Goal: Task Accomplishment & Management: Manage account settings

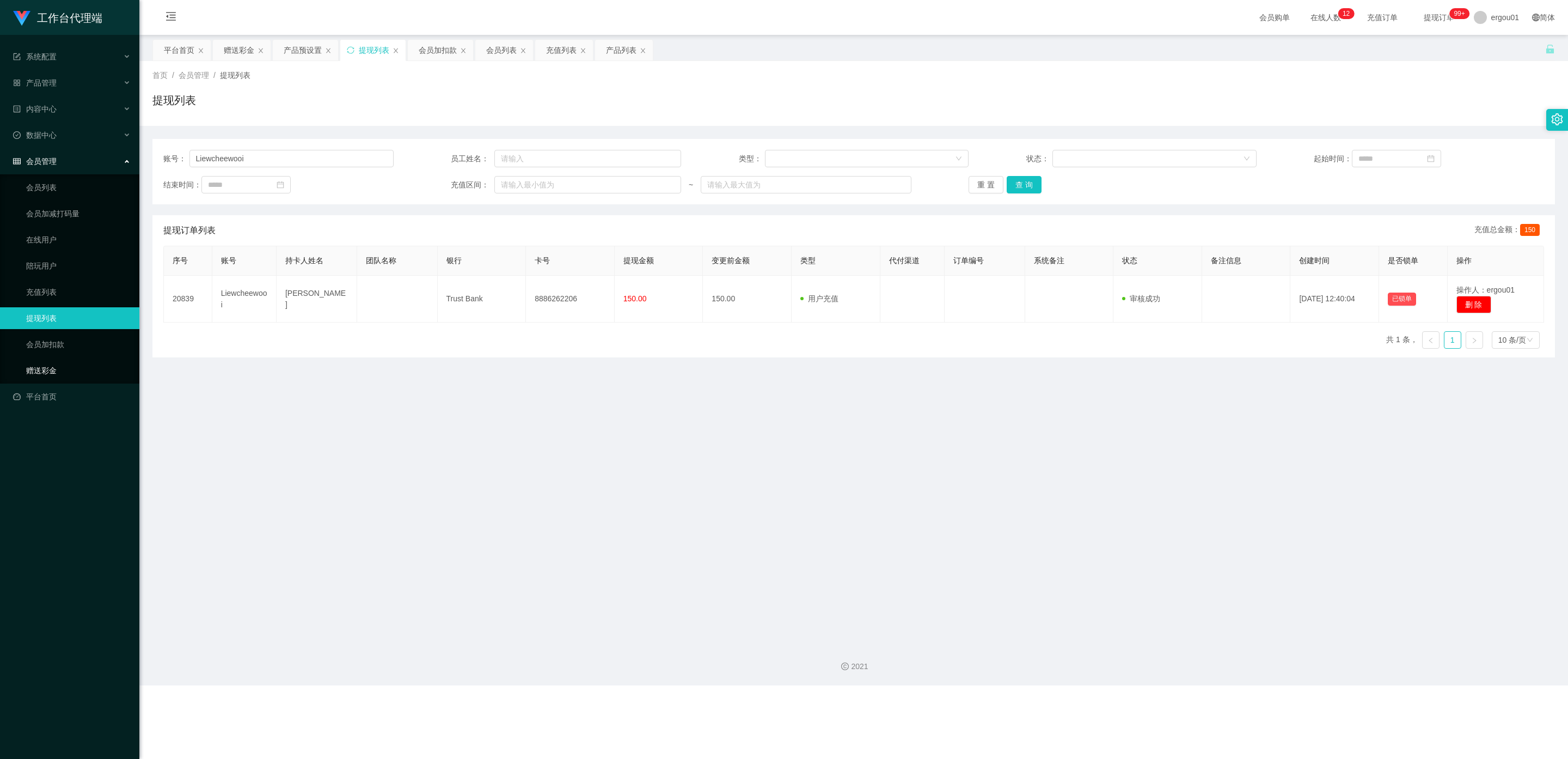
click at [62, 360] on link "赠送彩金" at bounding box center [79, 371] width 105 height 22
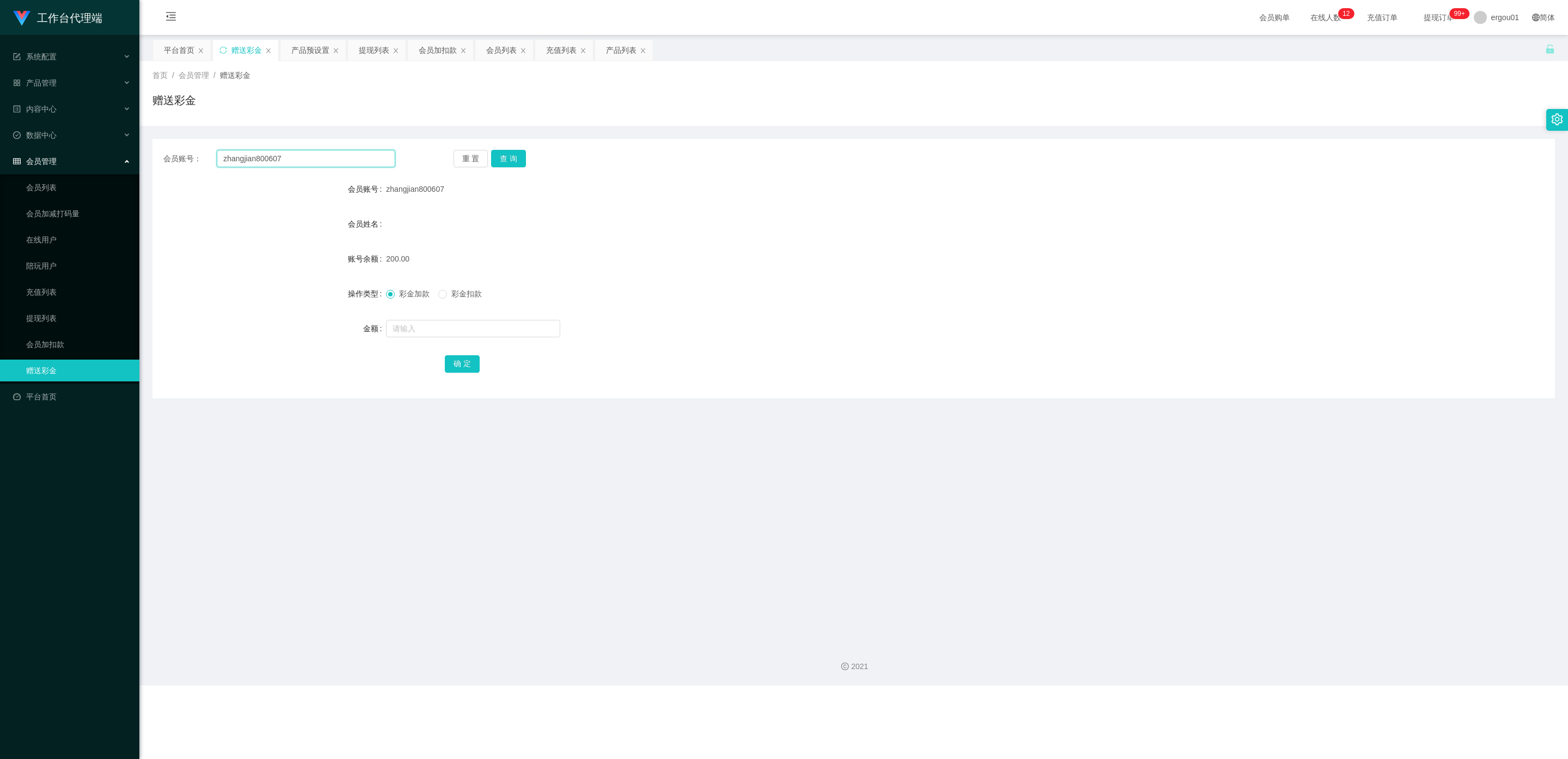
drag, startPoint x: 308, startPoint y: 156, endPoint x: 0, endPoint y: 151, distance: 308.0
click at [0, 151] on section "工作台代理端 系统配置 产品管理 产品列表 产品预设置 开奖记录 注单管理 即时注单 内容中心 数据中心 会员管理 会员列表 会员加减打码量 在线用户 陪玩用…" at bounding box center [784, 343] width 1568 height 685
paste input "228803552"
type input "228803552"
drag, startPoint x: 512, startPoint y: 156, endPoint x: 516, endPoint y: 160, distance: 5.7
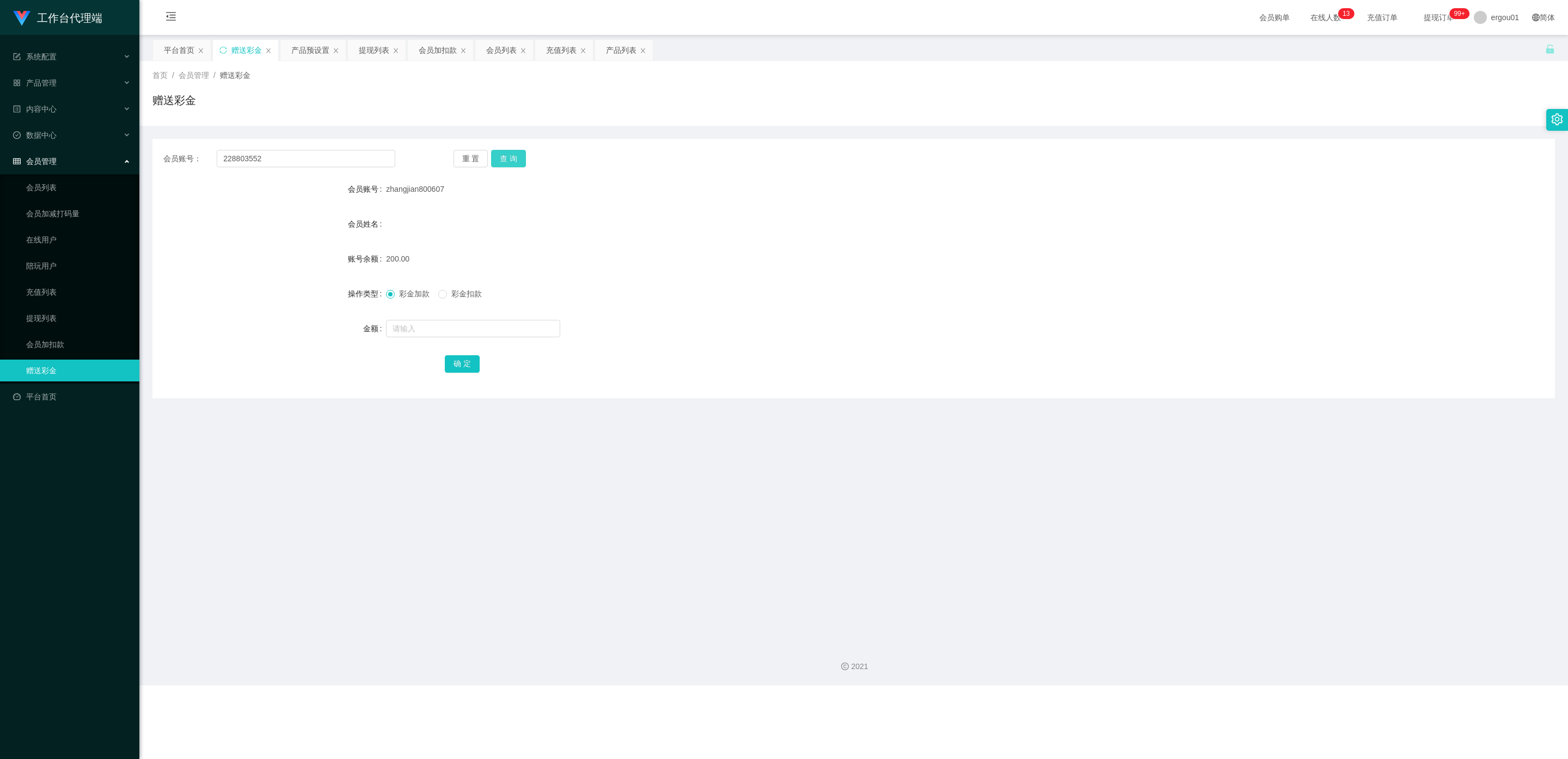
click at [512, 156] on button "查 询" at bounding box center [508, 158] width 35 height 18
click at [418, 327] on input "text" at bounding box center [473, 328] width 174 height 18
type input "100"
click at [461, 359] on button "确 定" at bounding box center [462, 364] width 35 height 18
click at [315, 50] on div "产品预设置" at bounding box center [310, 50] width 38 height 20
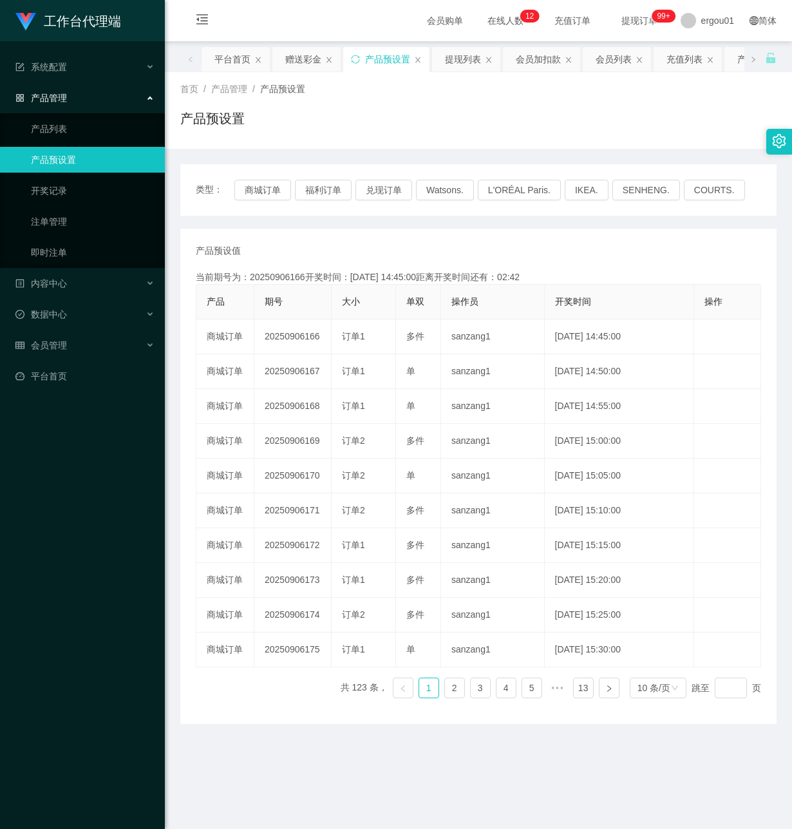
drag, startPoint x: 74, startPoint y: 531, endPoint x: 86, endPoint y: 514, distance: 20.9
click at [75, 528] on div "工作台代理端 系统配置 产品管理 产品列表 产品预设置 开奖记录 注单管理 即时注单 内容中心 数据中心 会员管理 平台首页" at bounding box center [82, 414] width 165 height 829
click at [309, 66] on div "赠送彩金" at bounding box center [303, 59] width 36 height 24
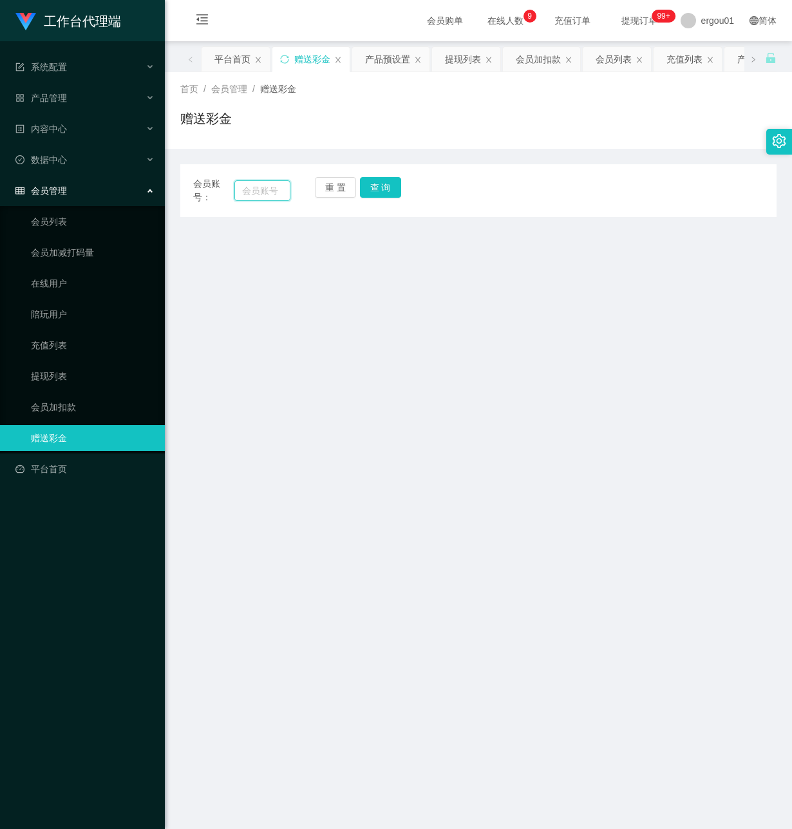
drag, startPoint x: 253, startPoint y: 195, endPoint x: 329, endPoint y: 203, distance: 76.4
click at [253, 195] on input "text" at bounding box center [262, 190] width 56 height 21
paste input "228803552"
type input "228803552"
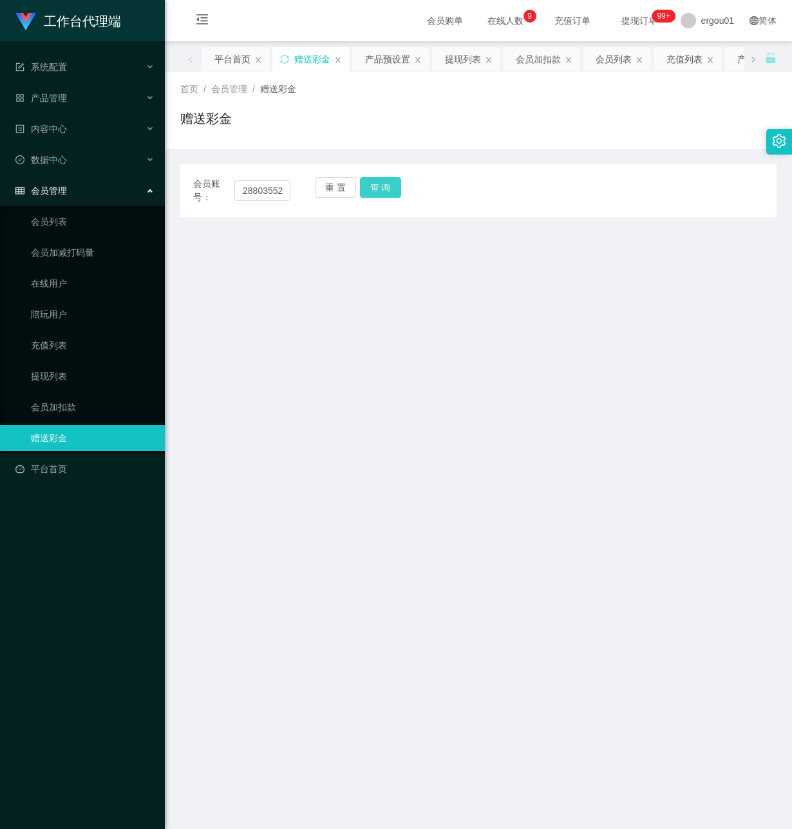
click at [375, 182] on button "查 询" at bounding box center [380, 187] width 41 height 21
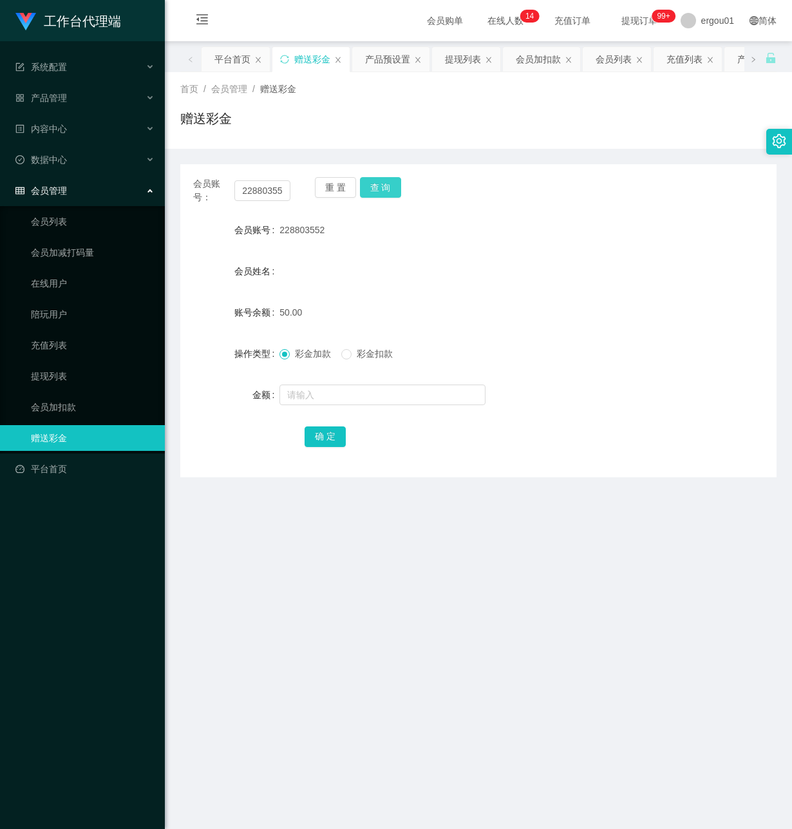
click at [384, 183] on button "查 询" at bounding box center [380, 187] width 41 height 21
drag, startPoint x: 302, startPoint y: 628, endPoint x: 319, endPoint y: 522, distance: 108.2
click at [304, 617] on main "关闭左侧 关闭右侧 关闭其它 刷新页面 平台首页 赠送彩金 产品预设置 提现列表 会员加扣款 会员列表 充值列表 产品列表 首页 / 会员管理 / 赠送彩金 …" at bounding box center [478, 429] width 627 height 777
click at [373, 186] on button "查 询" at bounding box center [380, 187] width 41 height 21
drag, startPoint x: 294, startPoint y: 609, endPoint x: 326, endPoint y: 559, distance: 60.0
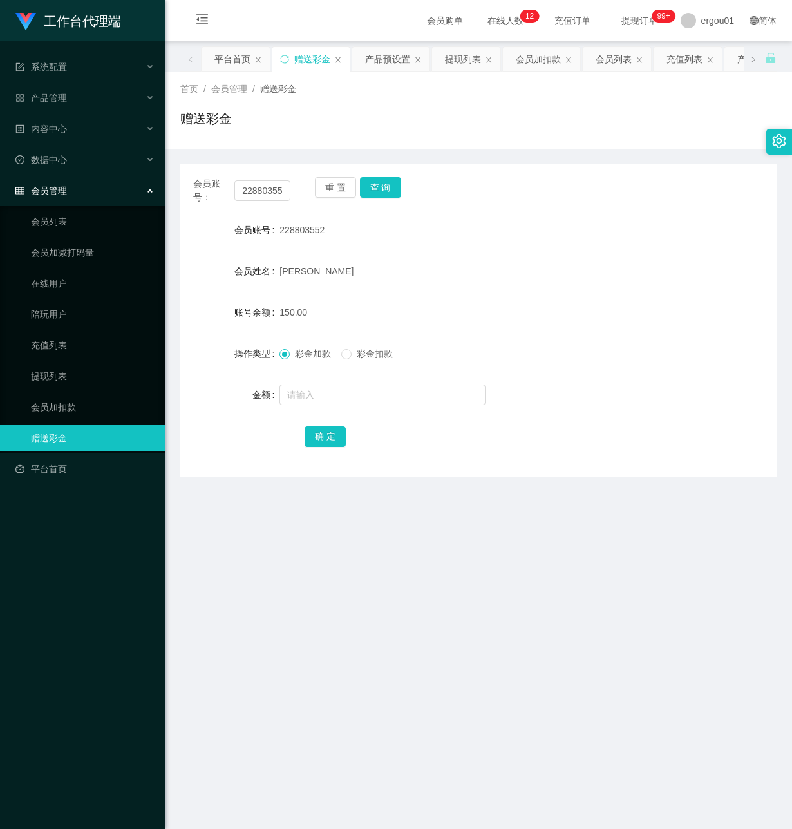
click at [292, 609] on main "关闭左侧 关闭右侧 关闭其它 刷新页面 平台首页 赠送彩金 产品预设置 提现列表 会员加扣款 会员列表 充值列表 产品列表 首页 / 会员管理 / 赠送彩金 …" at bounding box center [478, 429] width 627 height 777
drag, startPoint x: 365, startPoint y: 550, endPoint x: 385, endPoint y: 510, distance: 45.2
click at [366, 547] on main "关闭左侧 关闭右侧 关闭其它 刷新页面 平台首页 赠送彩金 产品预设置 提现列表 会员加扣款 会员列表 充值列表 产品列表 首页 / 会员管理 / 赠送彩金 …" at bounding box center [478, 429] width 627 height 777
drag, startPoint x: 236, startPoint y: 191, endPoint x: 344, endPoint y: 203, distance: 108.9
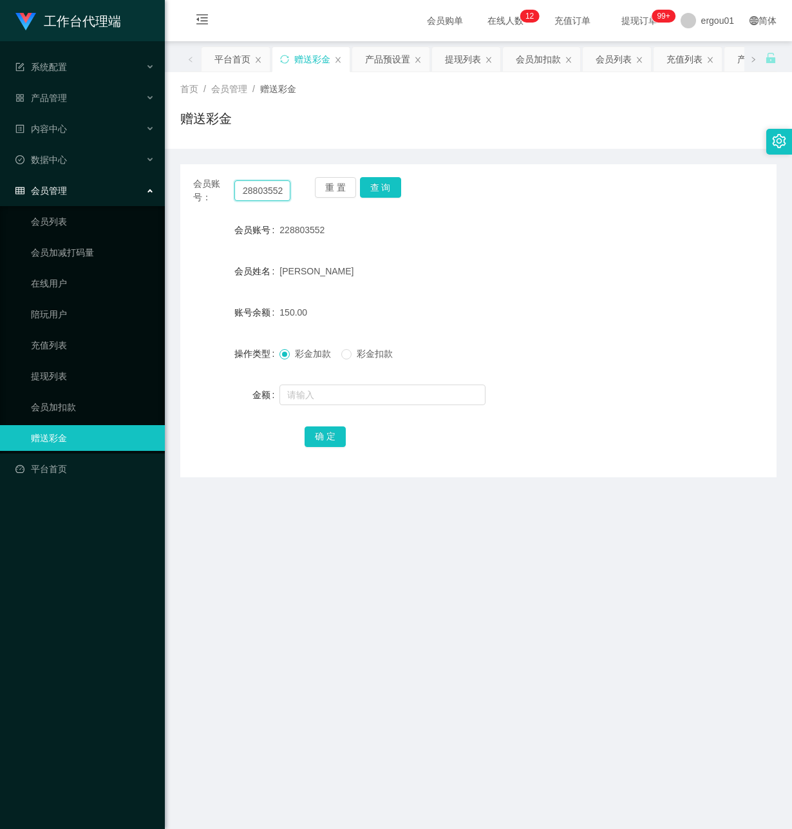
click at [344, 203] on div "会员账号： 228803552 重 置 查 询" at bounding box center [478, 190] width 596 height 27
click at [385, 186] on button "查 询" at bounding box center [380, 187] width 41 height 21
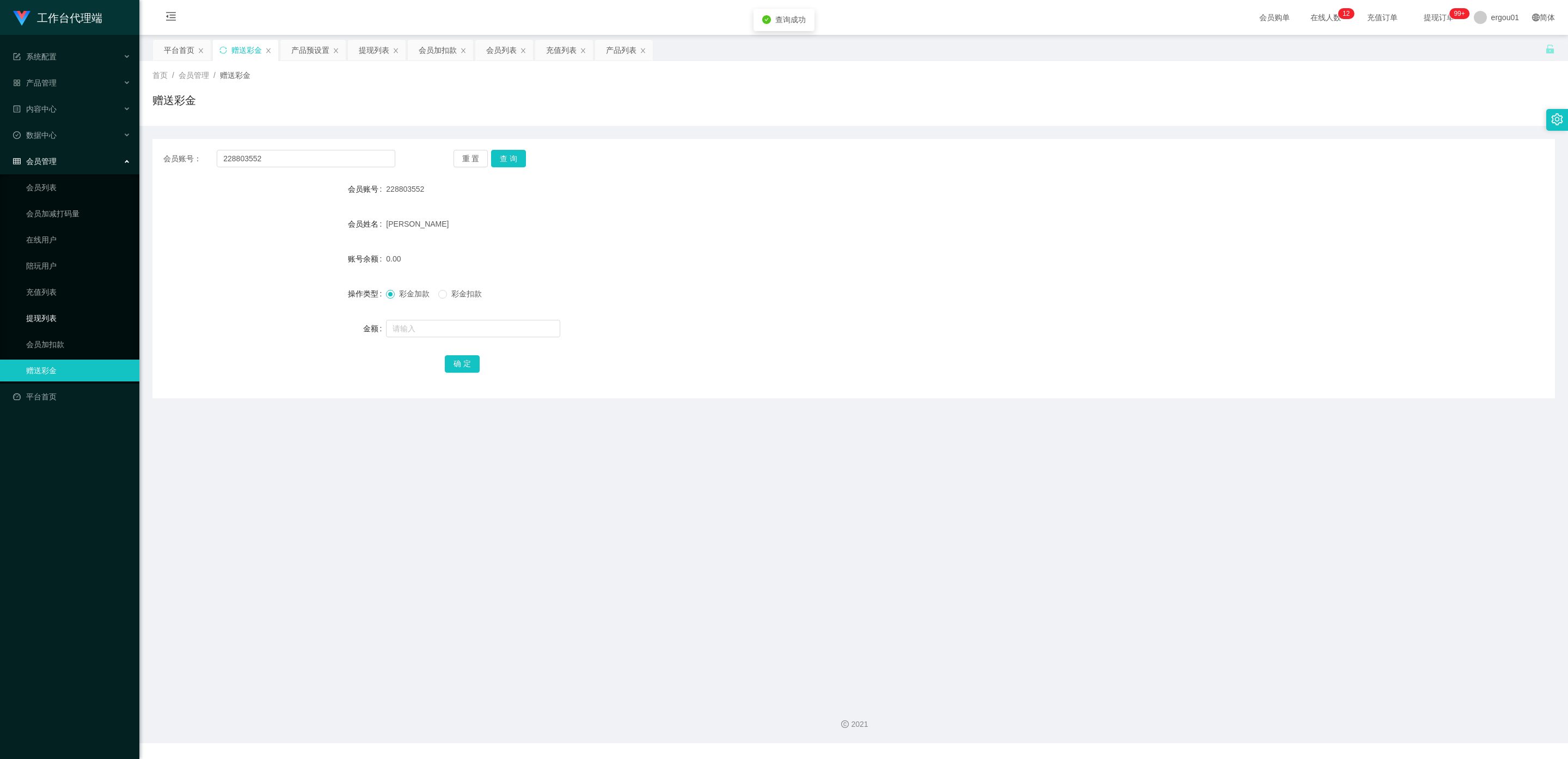
drag, startPoint x: 48, startPoint y: 308, endPoint x: 232, endPoint y: 237, distance: 197.2
click at [48, 308] on link "提现列表" at bounding box center [79, 318] width 105 height 22
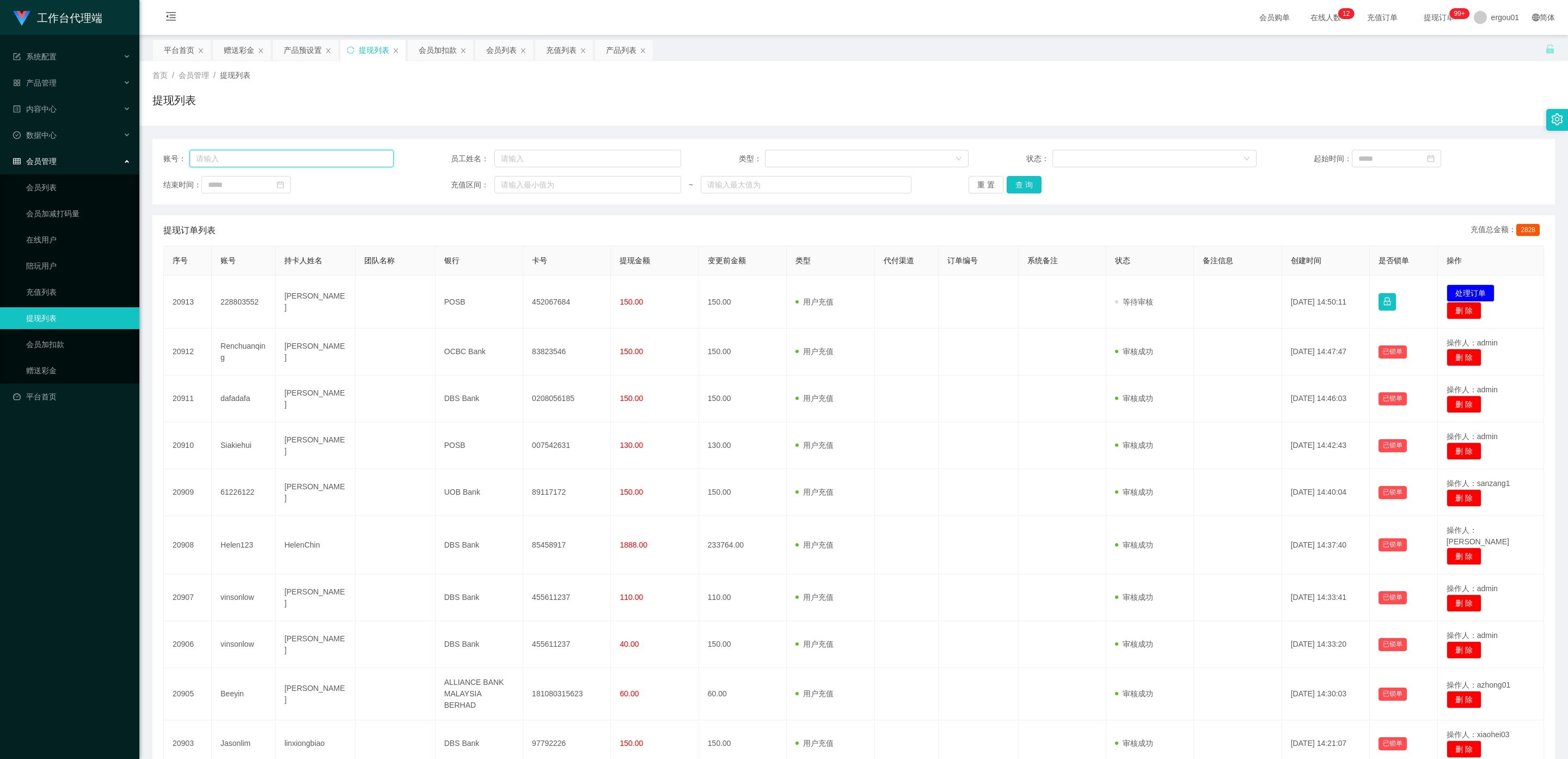
click at [255, 163] on input "text" at bounding box center [291, 158] width 204 height 18
paste input "228803552"
type input "228803552"
click at [1025, 186] on button "查 询" at bounding box center [1023, 184] width 35 height 18
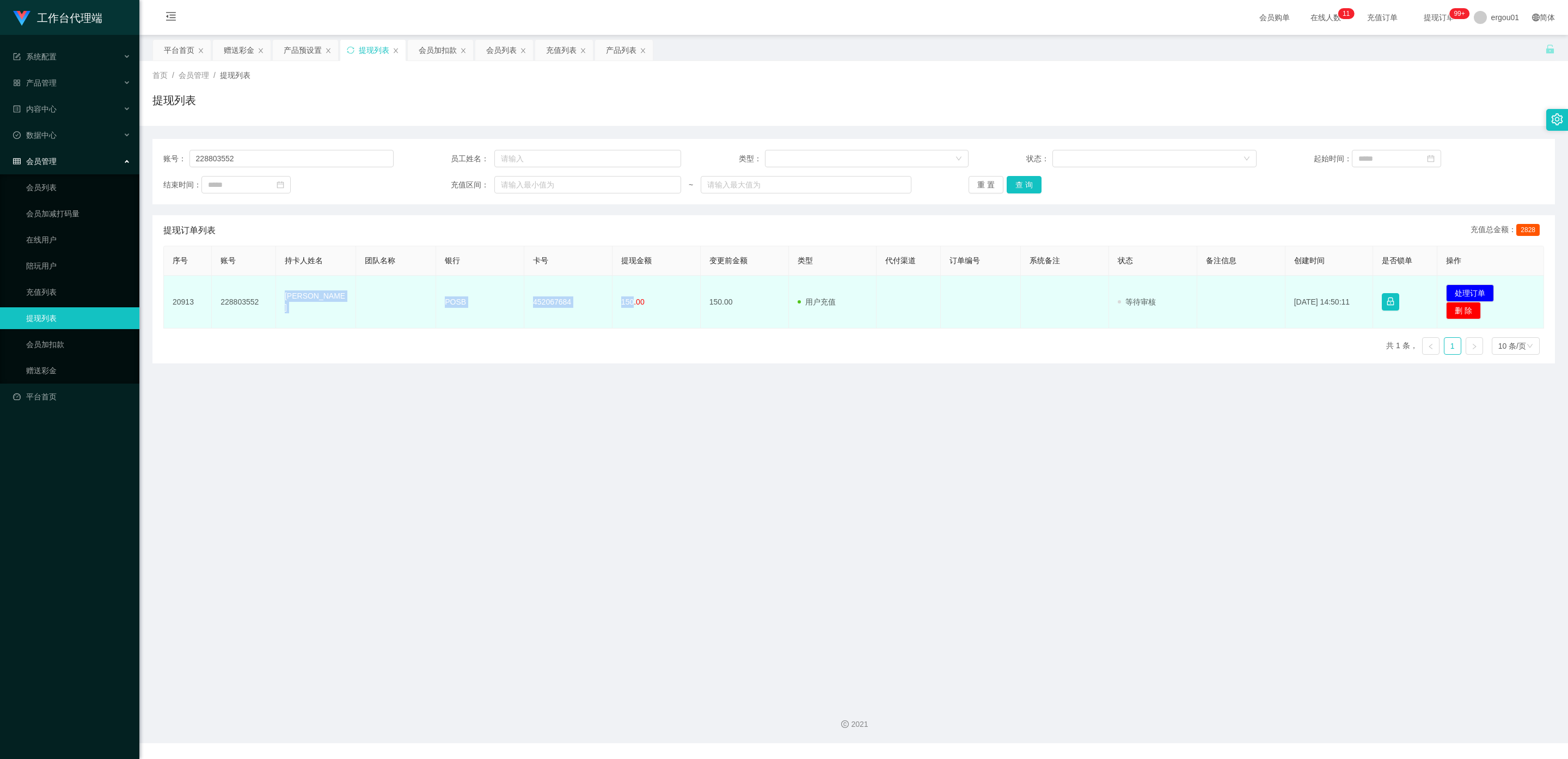
drag, startPoint x: 629, startPoint y: 300, endPoint x: 284, endPoint y: 307, distance: 345.1
click at [284, 307] on tr "20913 228803552 [PERSON_NAME] POSB 452067684 150.00 150.00 用户充值 人工扣款 审核驳回 审核成功 …" at bounding box center [854, 302] width 1380 height 52
copy tr "[PERSON_NAME] POSB 452067684 150"
click at [1466, 289] on button "处理订单" at bounding box center [1470, 293] width 48 height 18
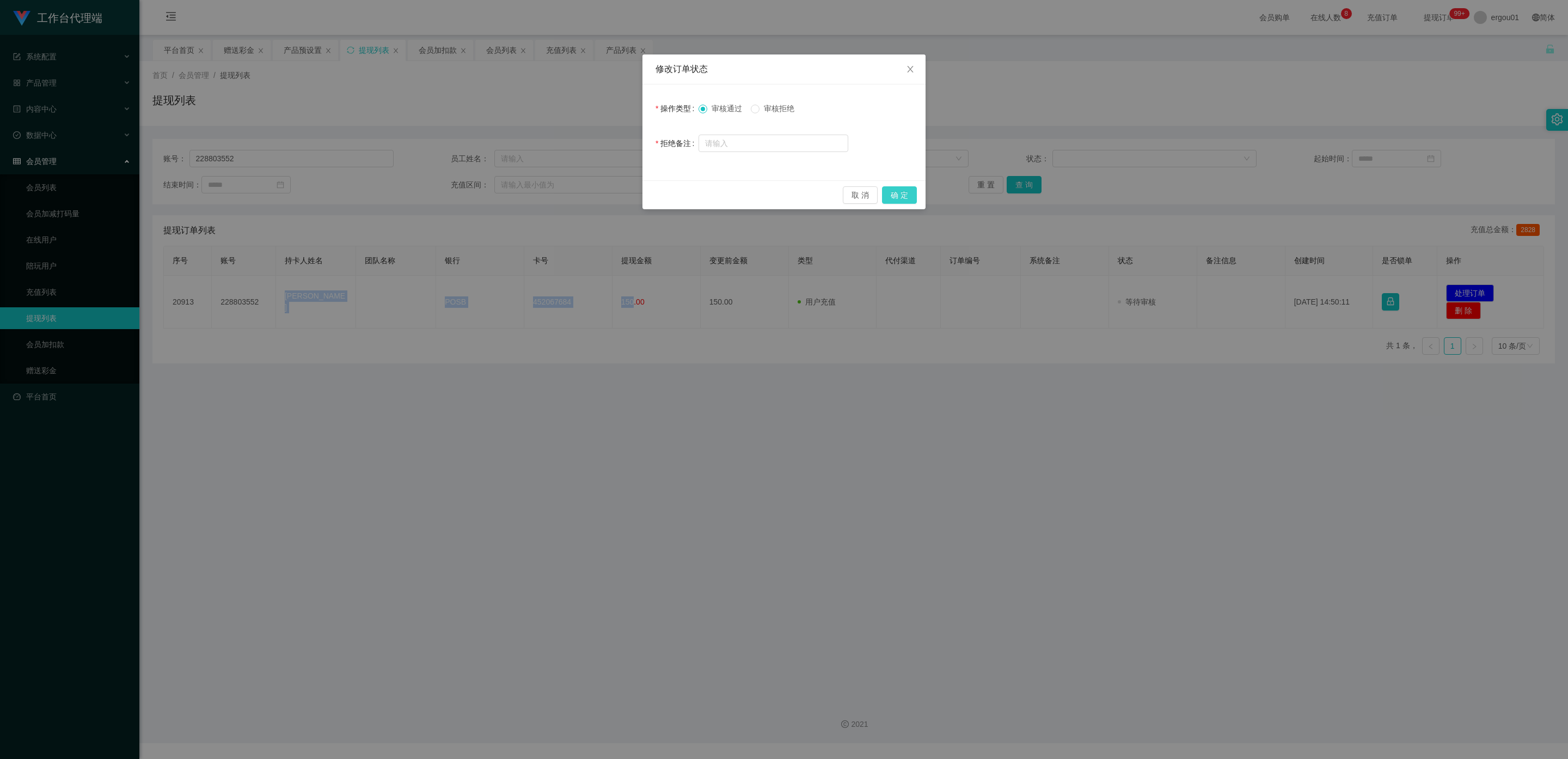
click at [904, 194] on button "确 定" at bounding box center [899, 195] width 35 height 18
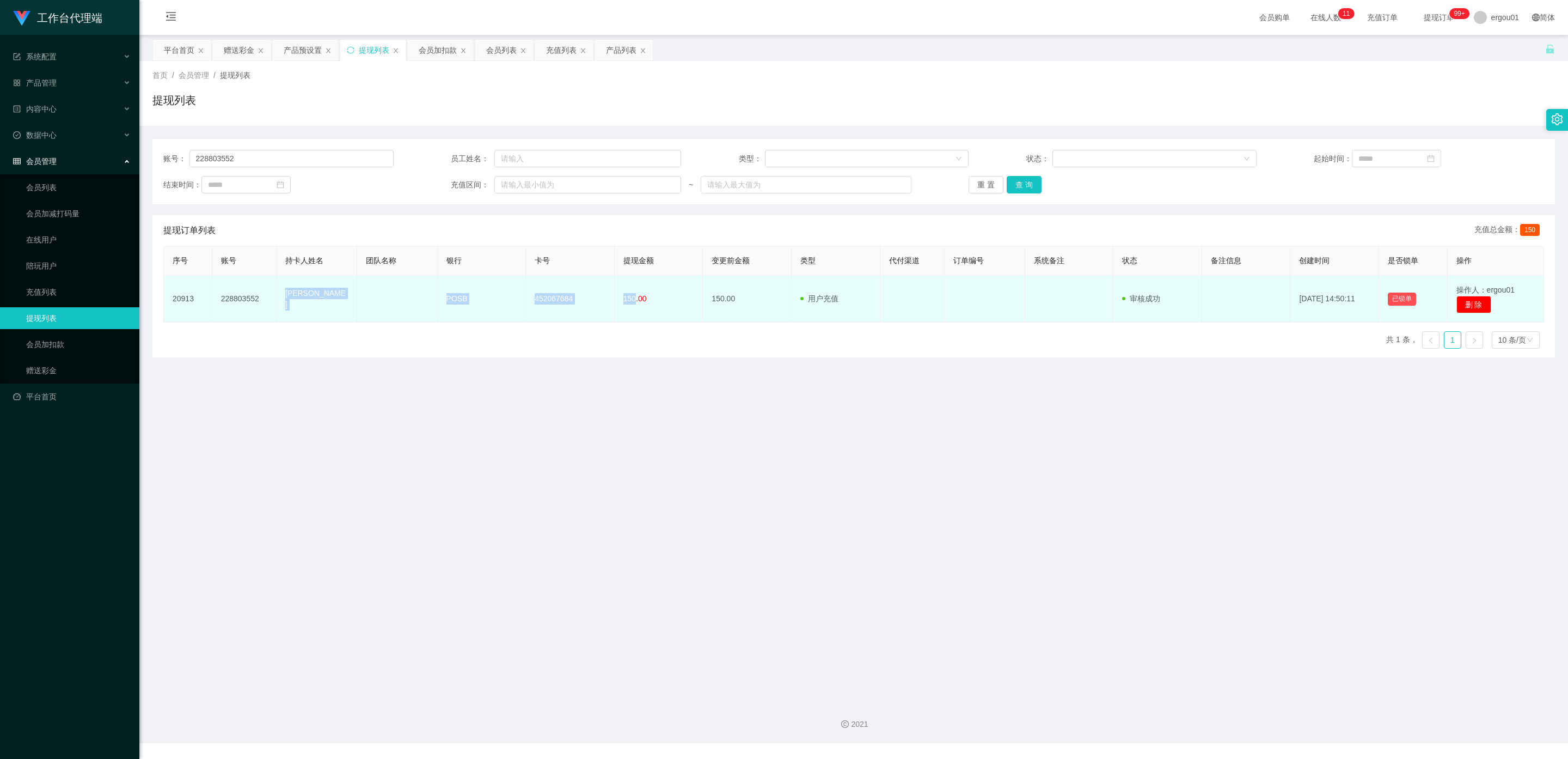
click at [303, 304] on td "[PERSON_NAME]" at bounding box center [316, 299] width 80 height 47
click at [303, 296] on td "[PERSON_NAME]" at bounding box center [316, 299] width 80 height 47
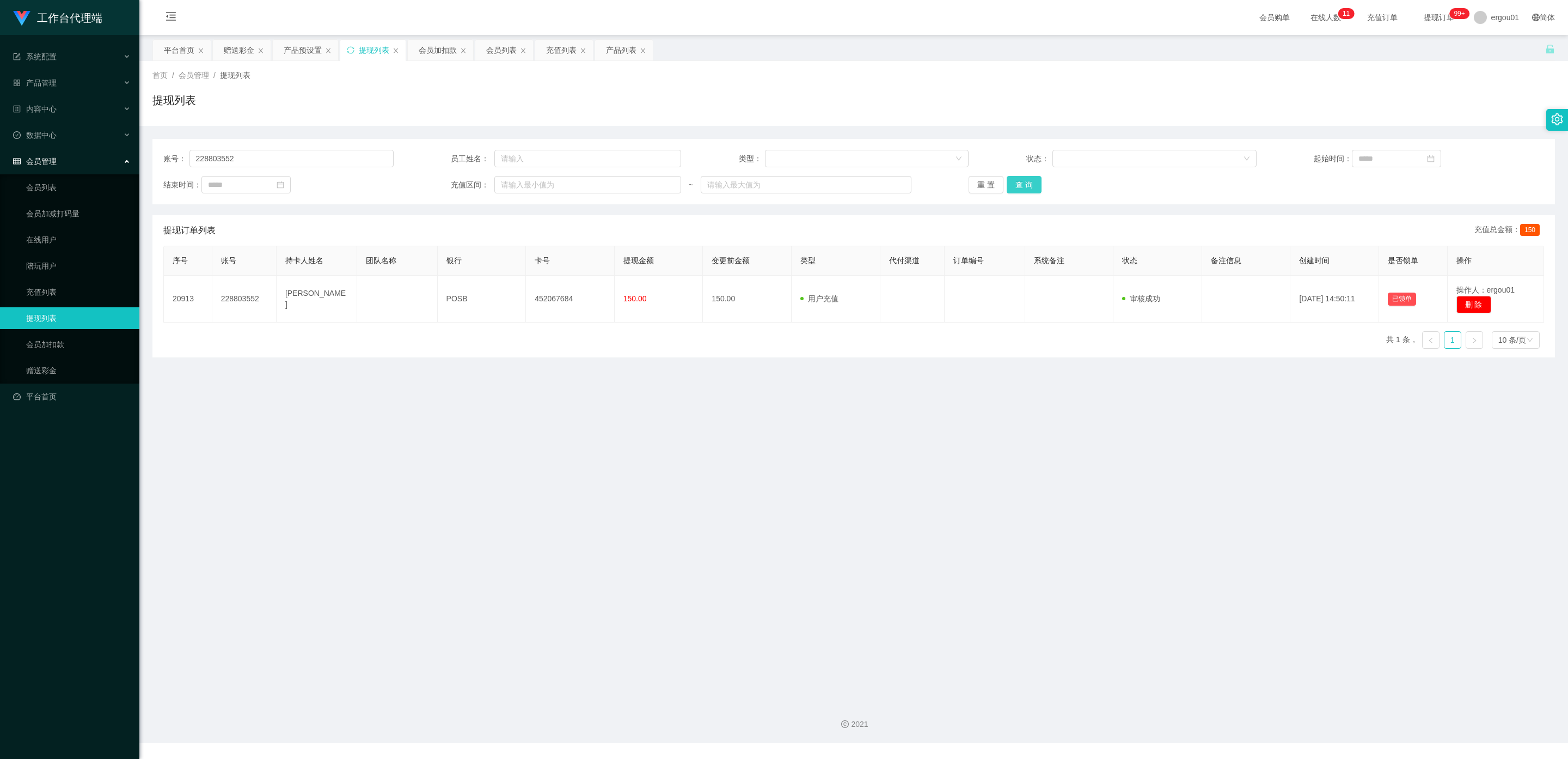
click at [1020, 190] on button "查 询" at bounding box center [1023, 184] width 35 height 18
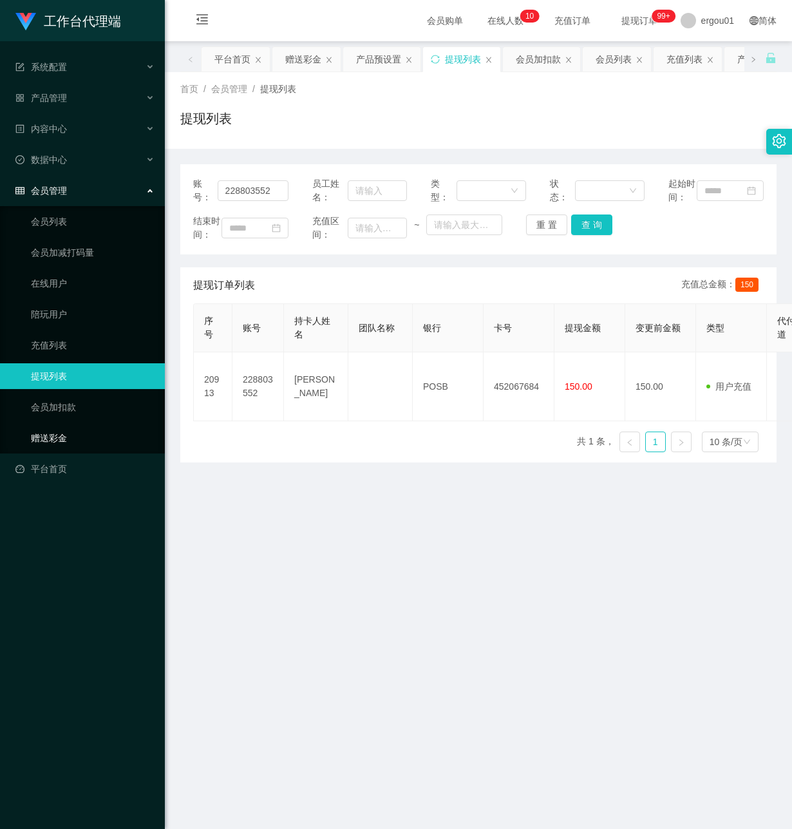
click at [62, 425] on link "赠送彩金" at bounding box center [93, 438] width 124 height 26
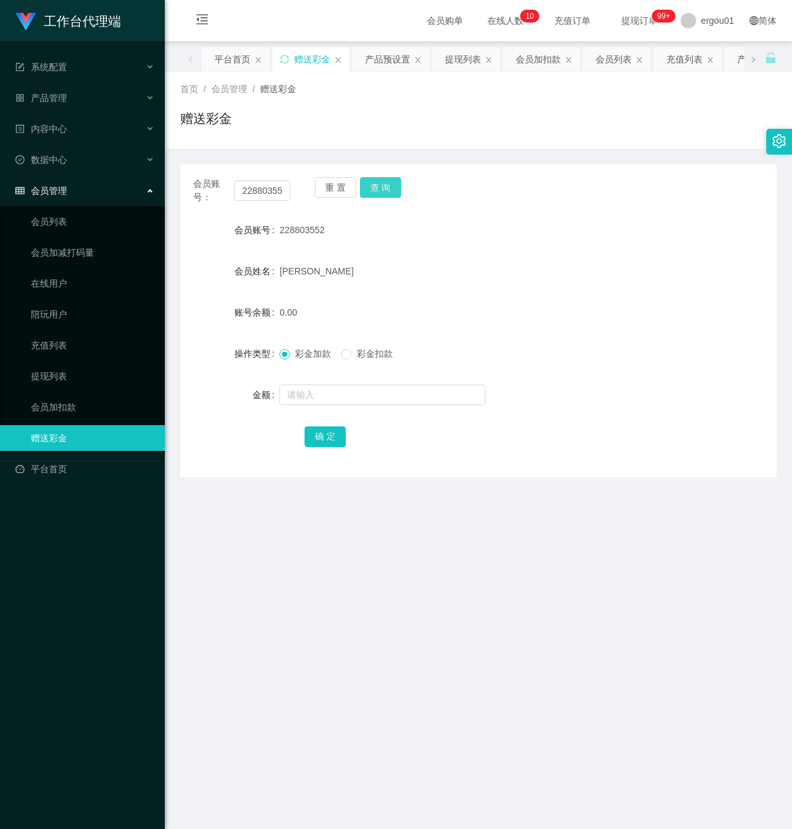
click at [373, 189] on button "查 询" at bounding box center [380, 187] width 41 height 21
click at [371, 393] on input "text" at bounding box center [382, 394] width 206 height 21
type input "100"
drag, startPoint x: 321, startPoint y: 435, endPoint x: 321, endPoint y: 456, distance: 21.3
click at [321, 435] on button "确 定" at bounding box center [325, 436] width 41 height 21
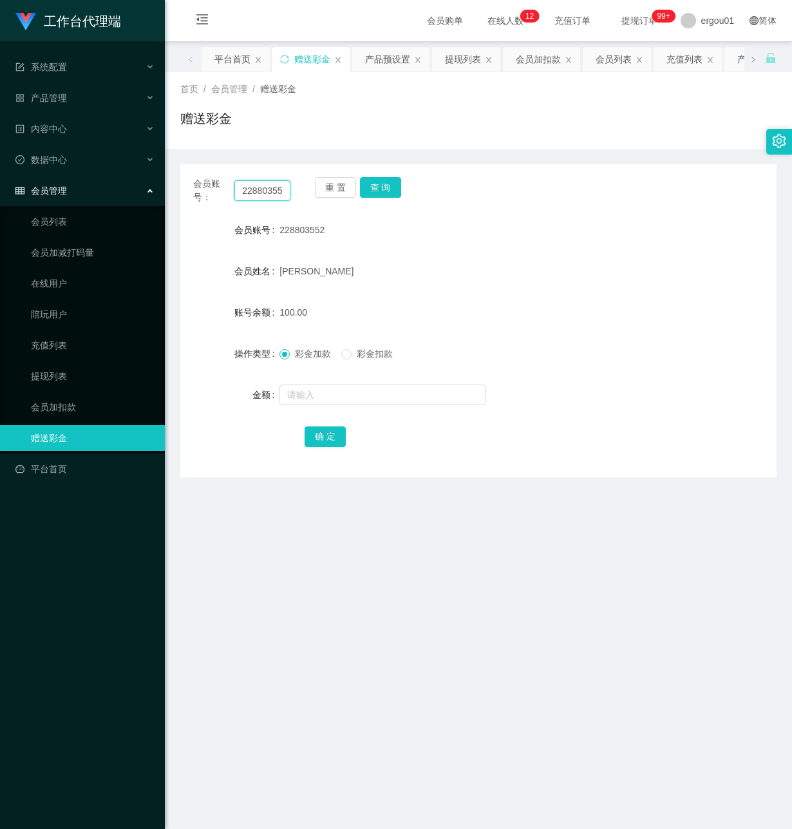
drag, startPoint x: 287, startPoint y: 191, endPoint x: -1, endPoint y: 168, distance: 288.7
click at [0, 168] on html "工作台代理端 系统配置 产品管理 产品列表 产品预设置 开奖记录 注单管理 即时注单 内容中心 数据中心 会员管理 会员列表 会员加减打码量 在线用户 陪玩用…" at bounding box center [396, 414] width 792 height 829
click at [390, 178] on button "查 询" at bounding box center [380, 187] width 41 height 21
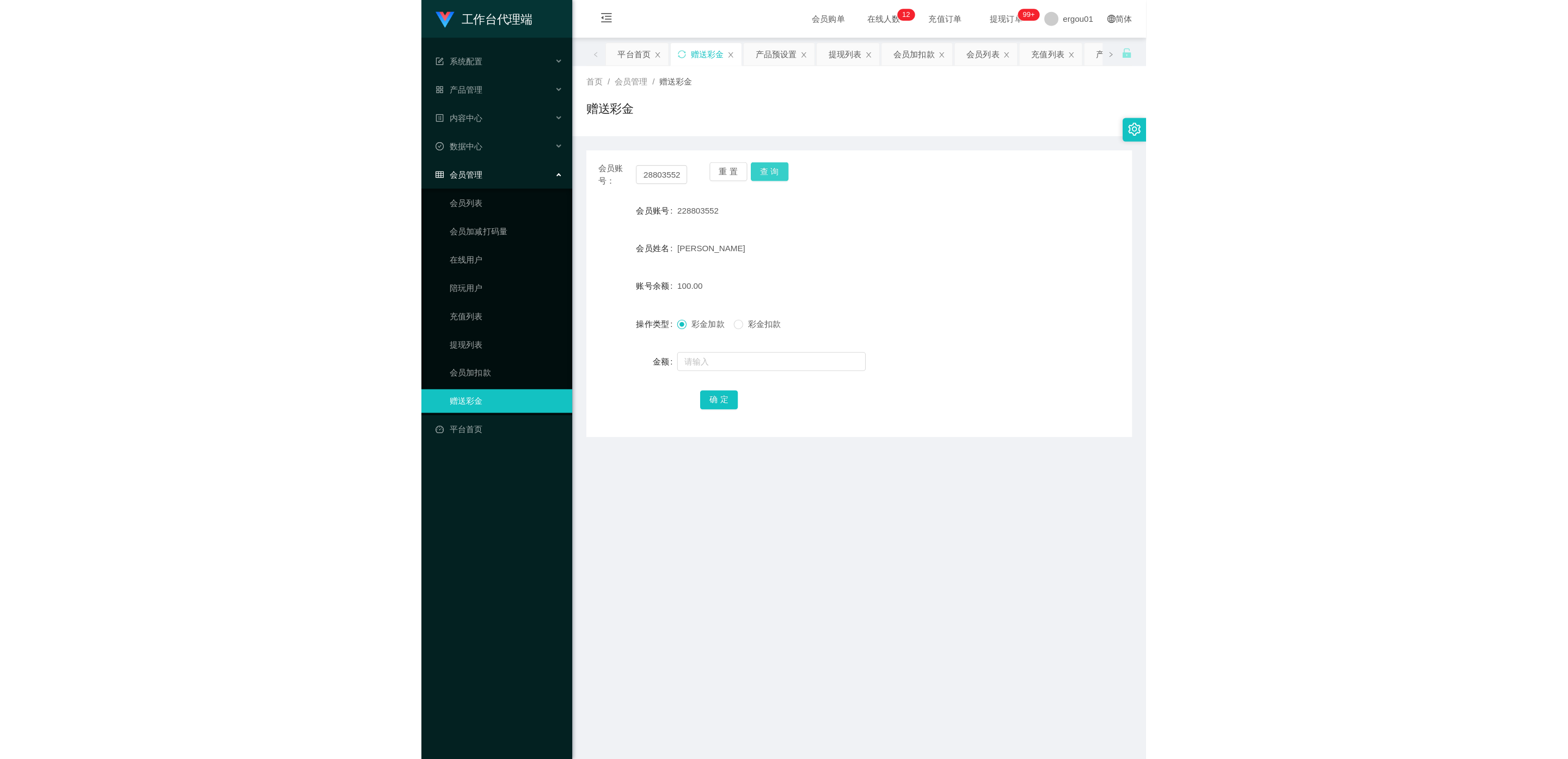
scroll to position [0, 0]
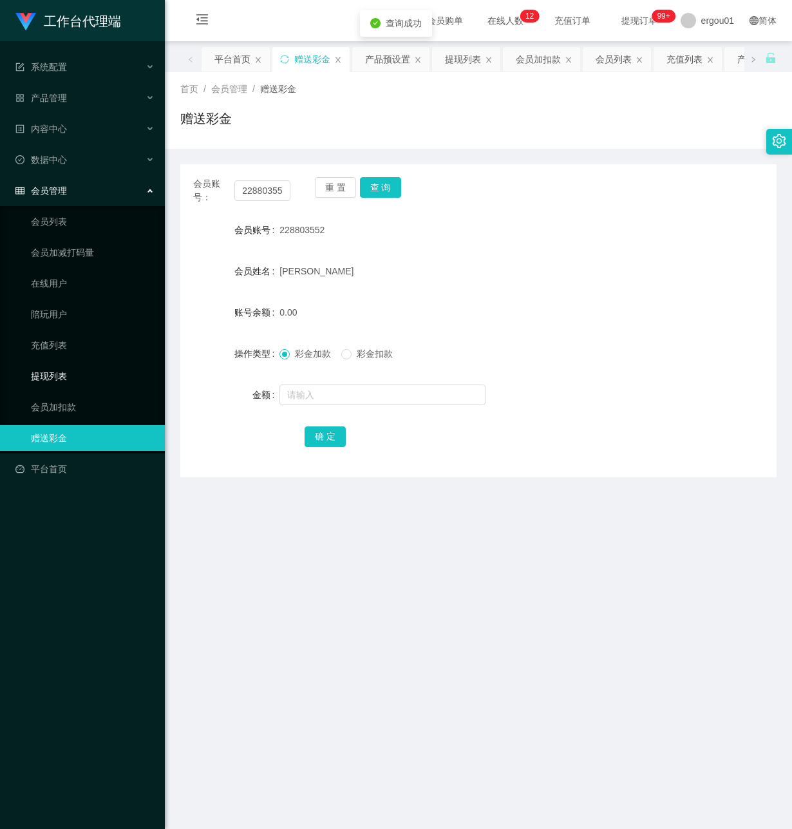
click at [45, 363] on link "提现列表" at bounding box center [93, 376] width 124 height 26
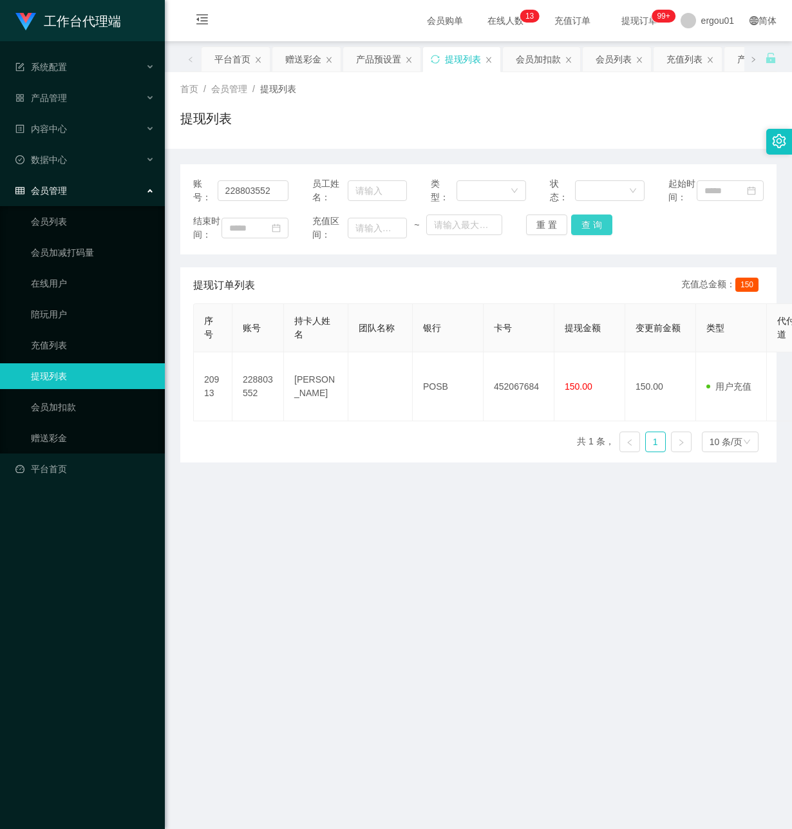
click at [587, 235] on button "查 询" at bounding box center [591, 224] width 41 height 21
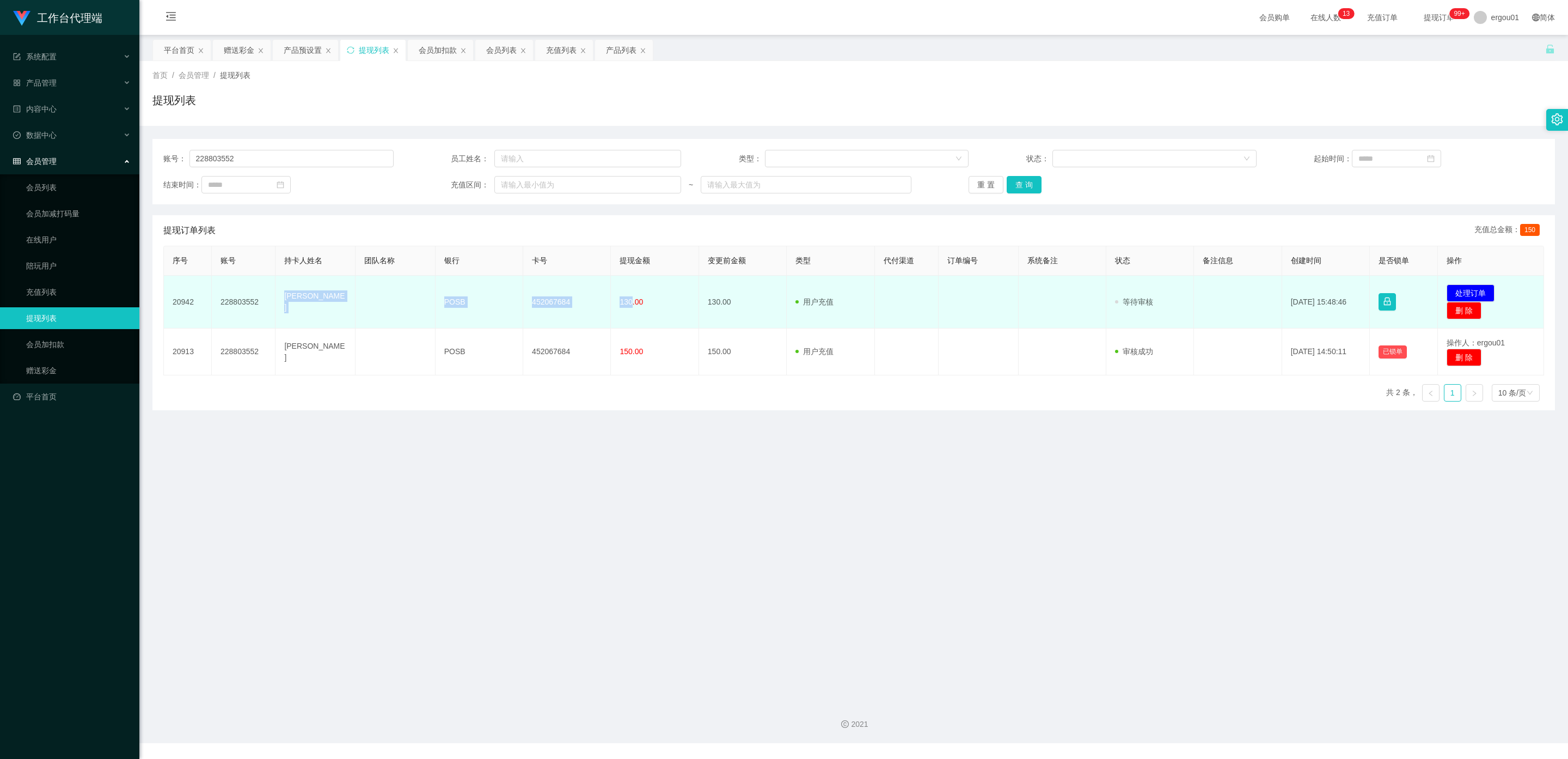
drag, startPoint x: 628, startPoint y: 300, endPoint x: 282, endPoint y: 306, distance: 346.1
click at [282, 306] on tr "20942 228803552 [PERSON_NAME] POSB 452067684 130.00 130.00 用户充值 人工扣款 审核驳回 审核成功 …" at bounding box center [854, 302] width 1380 height 52
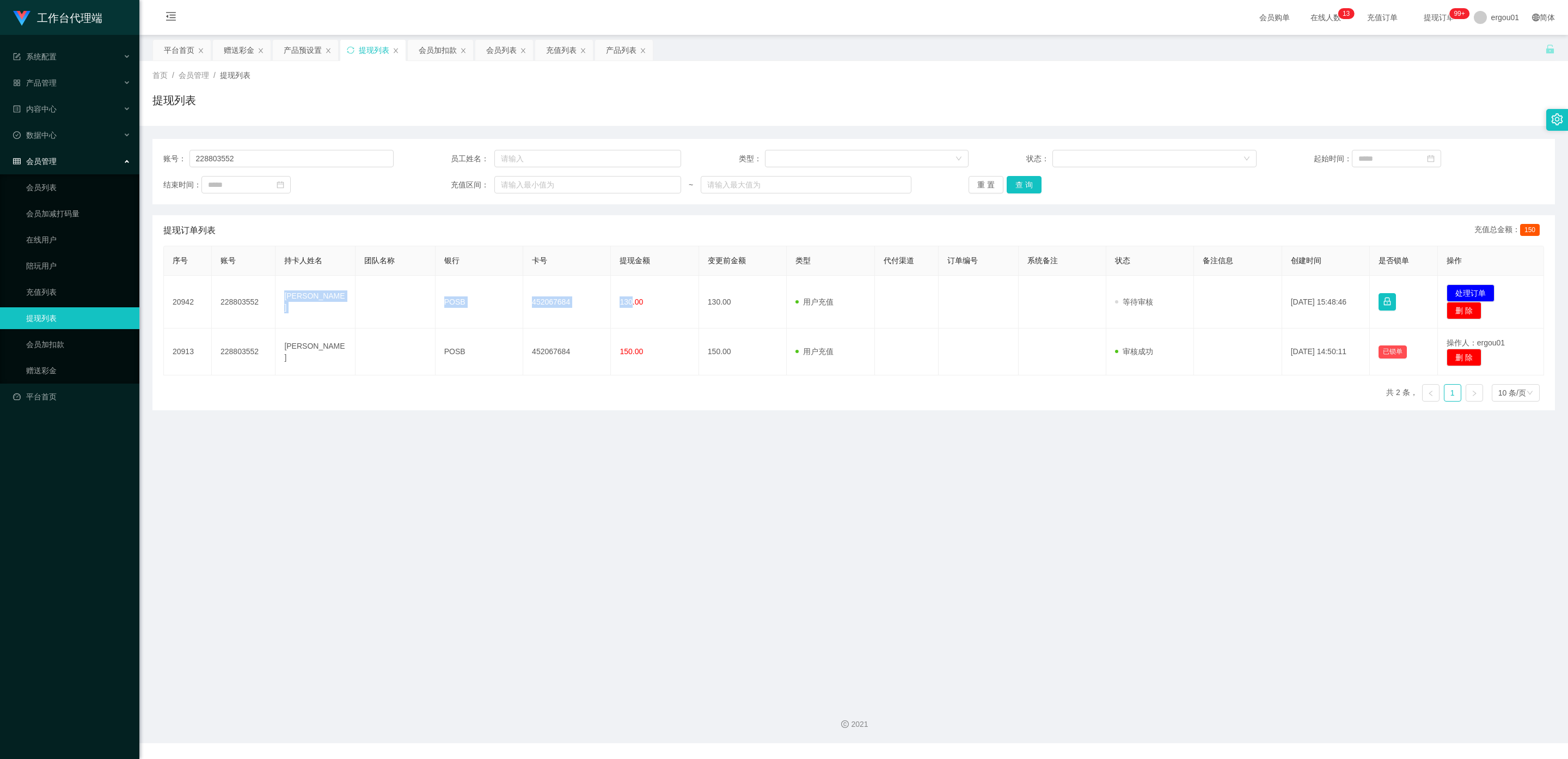
copy tr "[PERSON_NAME] POSB 452067684 130"
